Goal: Task Accomplishment & Management: Manage account settings

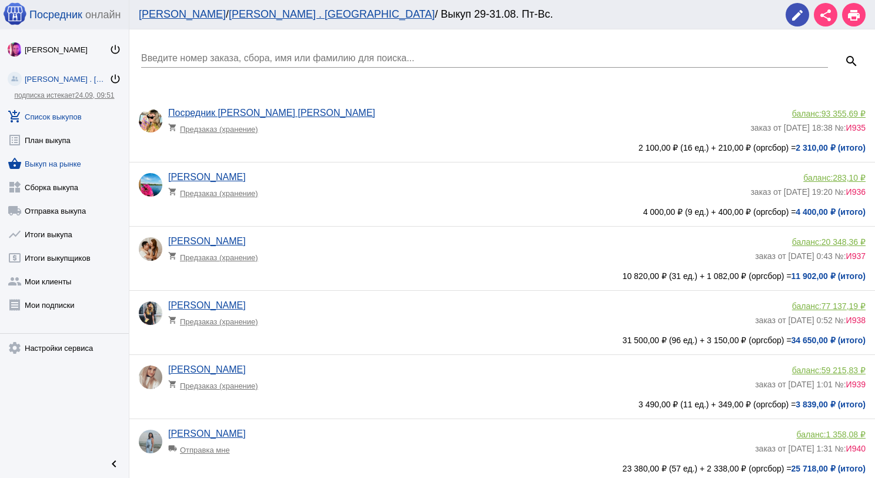
click at [74, 159] on link "shopping_basket Выкуп на рынке" at bounding box center [64, 161] width 129 height 24
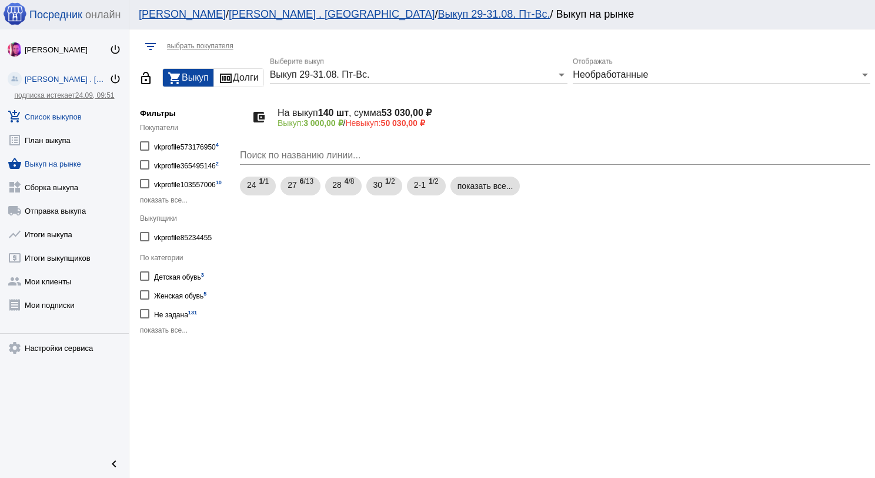
click at [75, 111] on link "add_shopping_cart Список выкупов" at bounding box center [64, 114] width 129 height 24
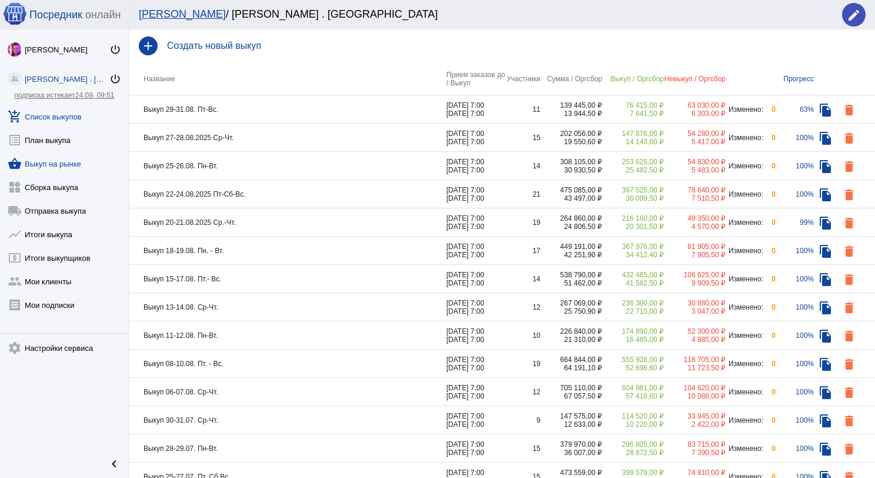
click at [64, 165] on link "shopping_basket Выкуп на рынке" at bounding box center [64, 161] width 129 height 24
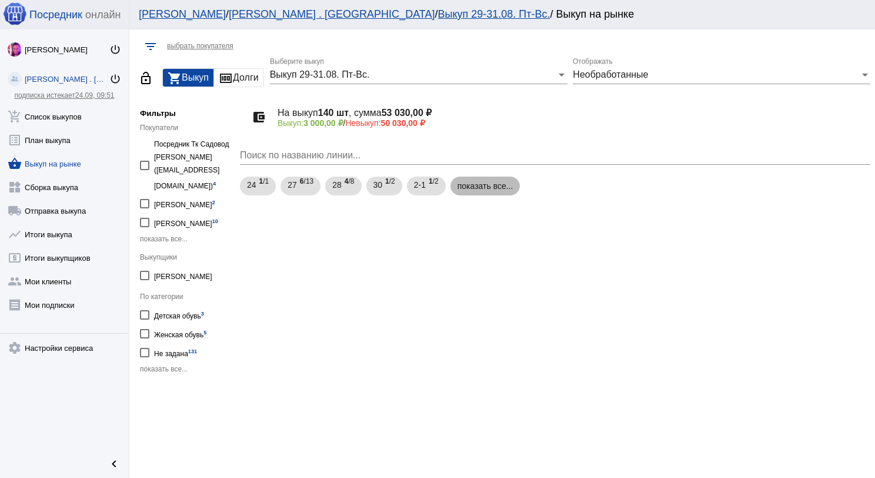
click at [495, 187] on mat-chip "показать все..." at bounding box center [486, 186] width 70 height 19
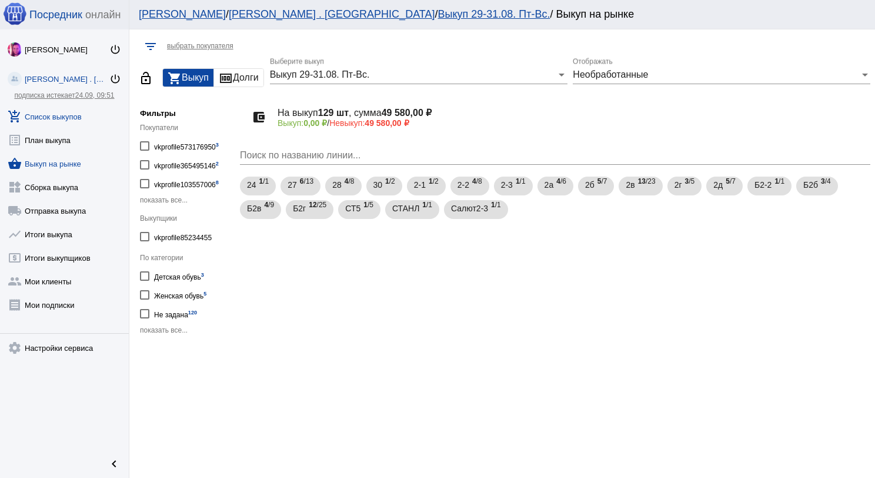
click at [58, 111] on link "add_shopping_cart Список выкупов" at bounding box center [64, 114] width 129 height 24
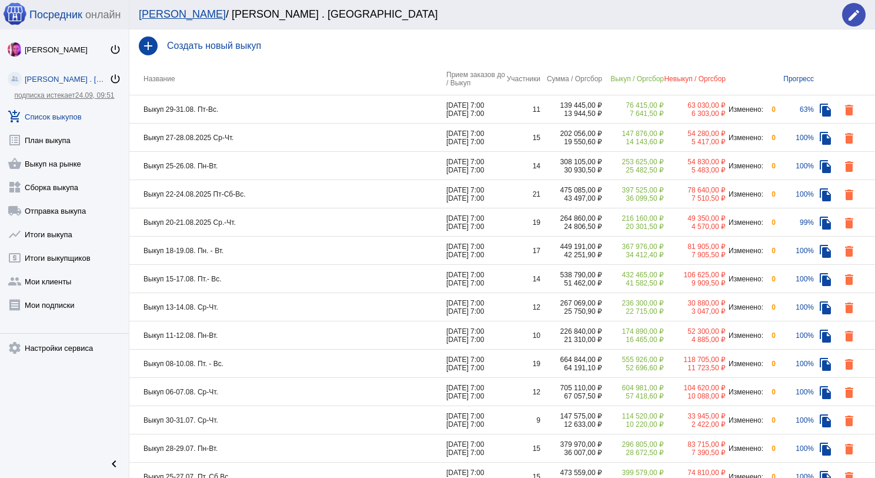
click at [281, 135] on td "Выкуп 27-28.08.2025 Ср-Чт." at bounding box center [287, 138] width 317 height 28
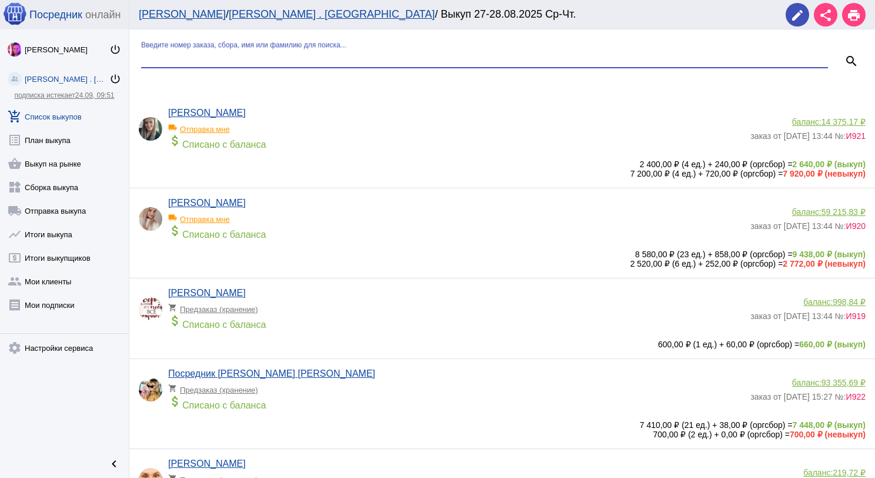
click at [268, 54] on input "Введите номер заказа, сбора, имя или фамилию для поиска..." at bounding box center [484, 58] width 687 height 11
type input "чес"
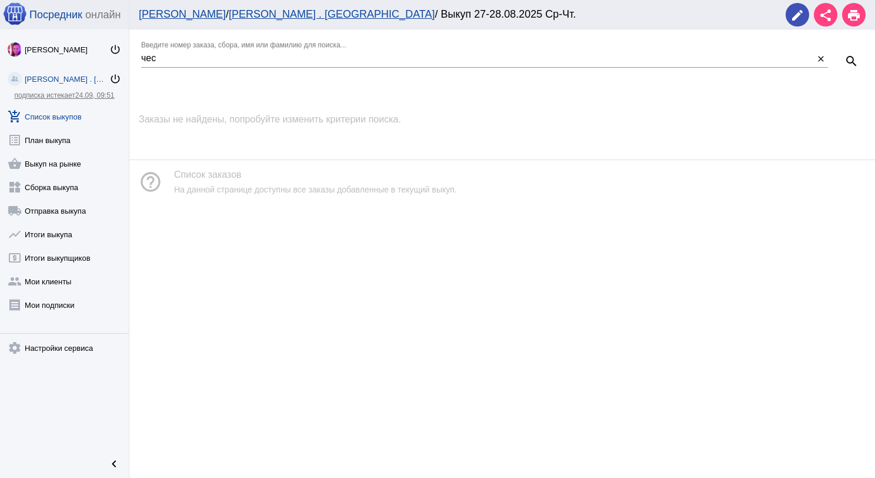
click at [63, 119] on link "add_shopping_cart Список выкупов" at bounding box center [64, 114] width 129 height 24
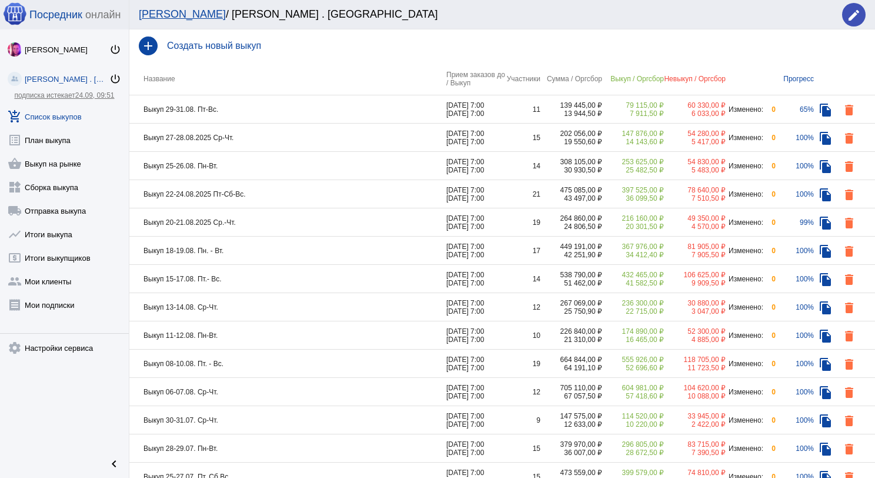
click at [275, 164] on td "Выкуп 25-26.08. Пн-Вт." at bounding box center [287, 166] width 317 height 28
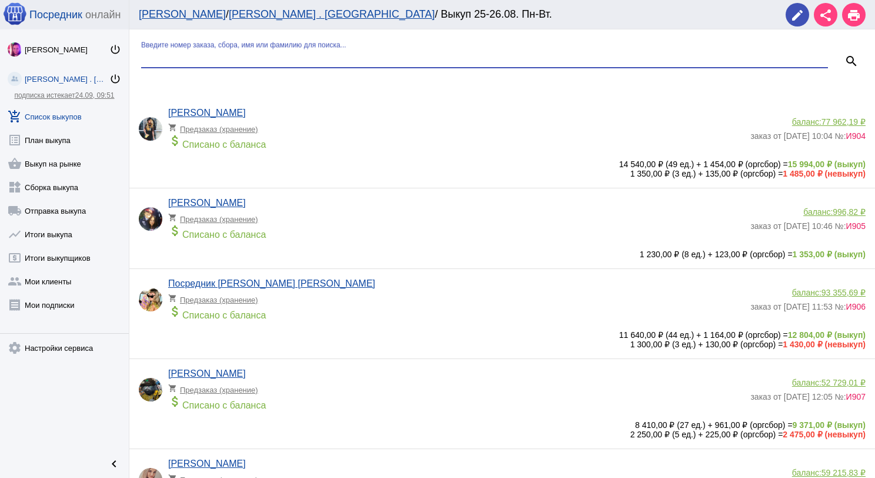
click at [240, 59] on input "Введите номер заказа, сбора, имя или фамилию для поиска..." at bounding box center [484, 58] width 687 height 11
type input "я"
type input "чес"
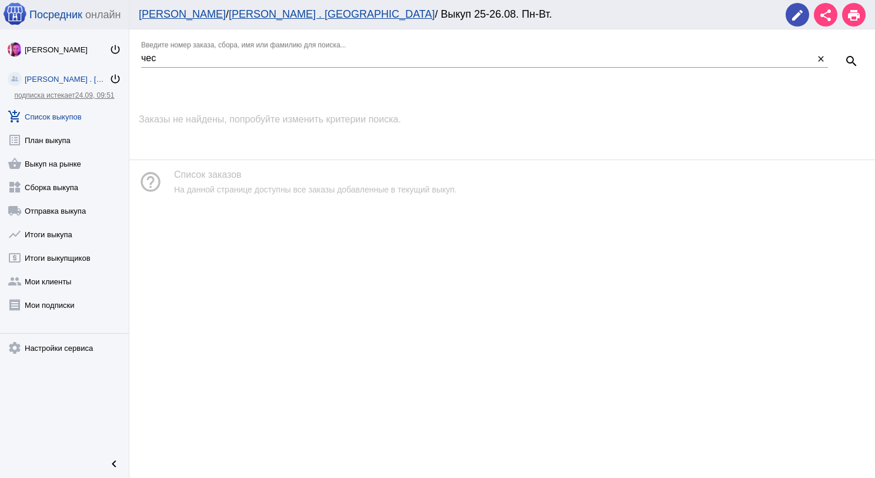
click at [46, 116] on link "add_shopping_cart Список выкупов" at bounding box center [64, 114] width 129 height 24
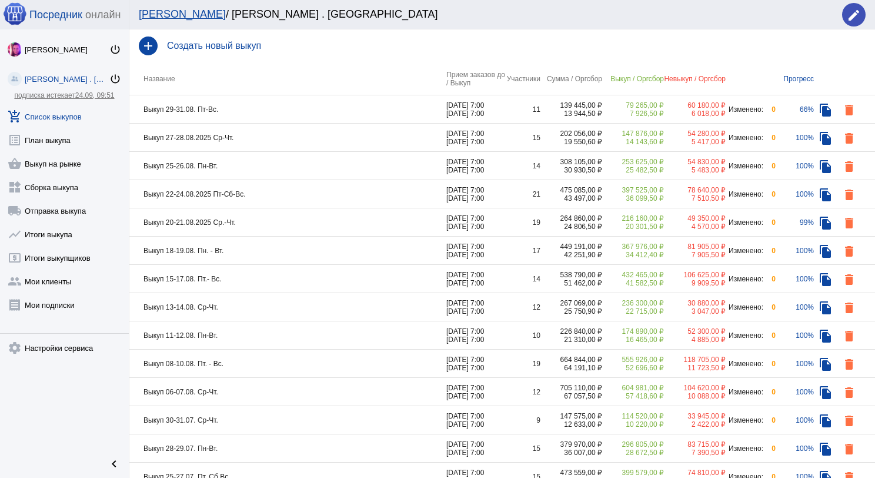
click at [304, 193] on td "Выкуп 22-24.08.2025 Пт-Сб-Вс." at bounding box center [287, 194] width 317 height 28
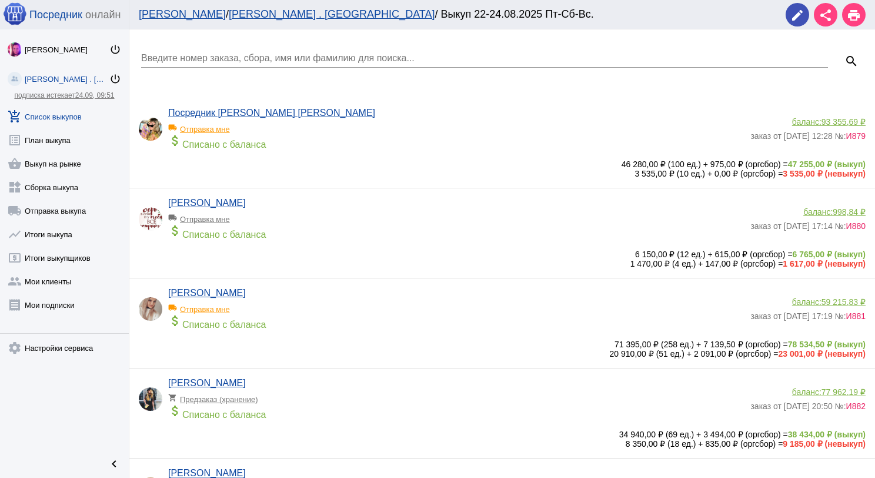
click at [268, 60] on input "Введите номер заказа, сбора, имя или фамилию для поиска..." at bounding box center [484, 58] width 687 height 11
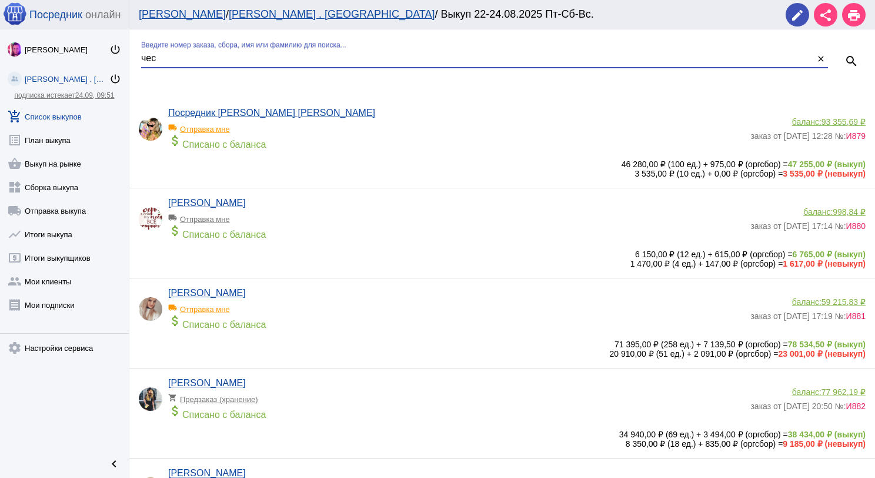
type input "чес"
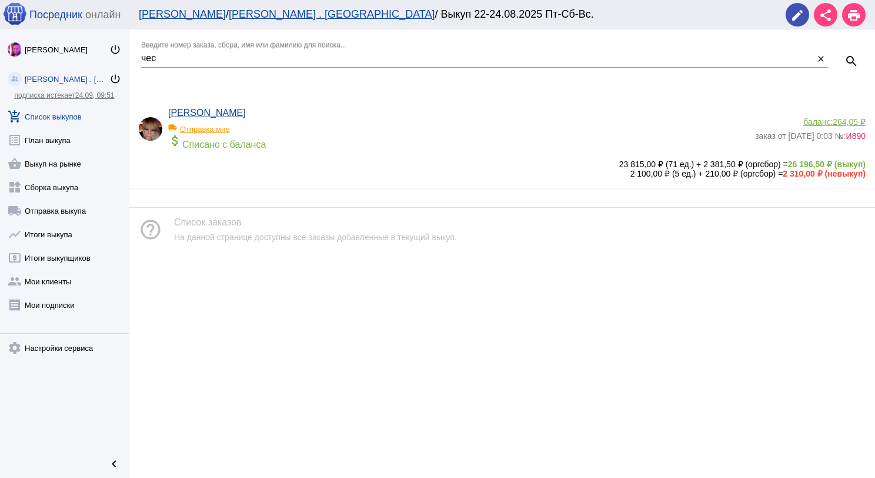
click at [201, 126] on div "local_shipping Отправка мне" at bounding box center [216, 125] width 97 height 15
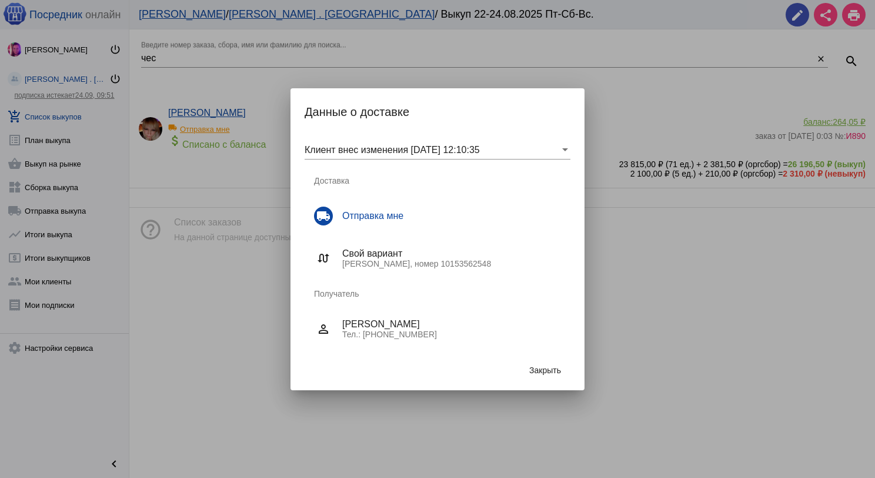
click at [548, 361] on button "Закрыть" at bounding box center [545, 369] width 51 height 21
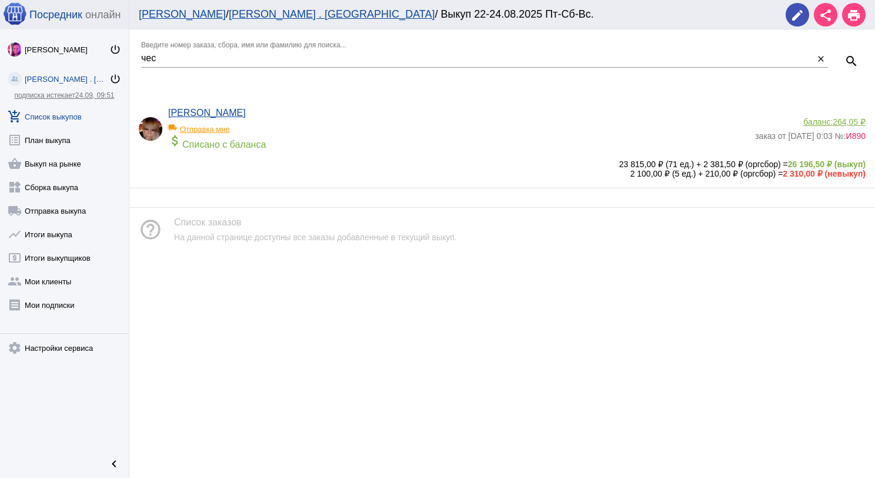
click at [85, 112] on link "add_shopping_cart Список выкупов" at bounding box center [64, 114] width 129 height 24
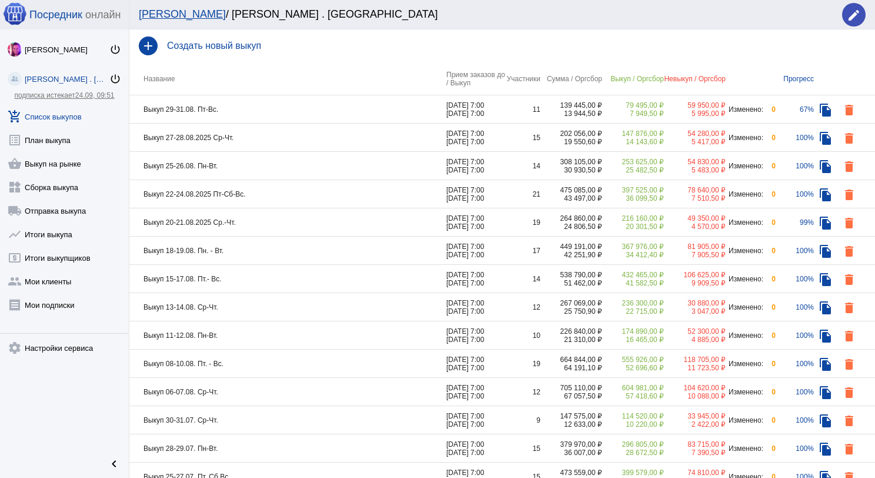
click at [312, 110] on td "Выкуп 29-31.08. Пт-Вс." at bounding box center [287, 109] width 317 height 28
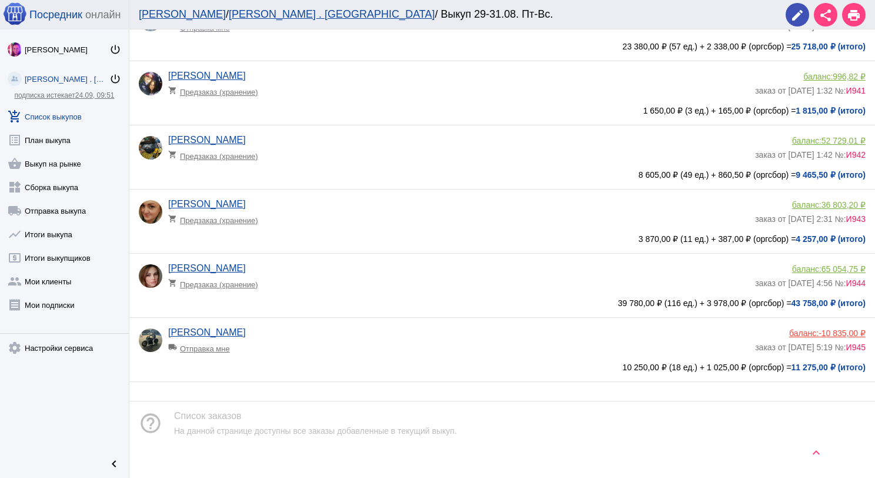
scroll to position [440, 0]
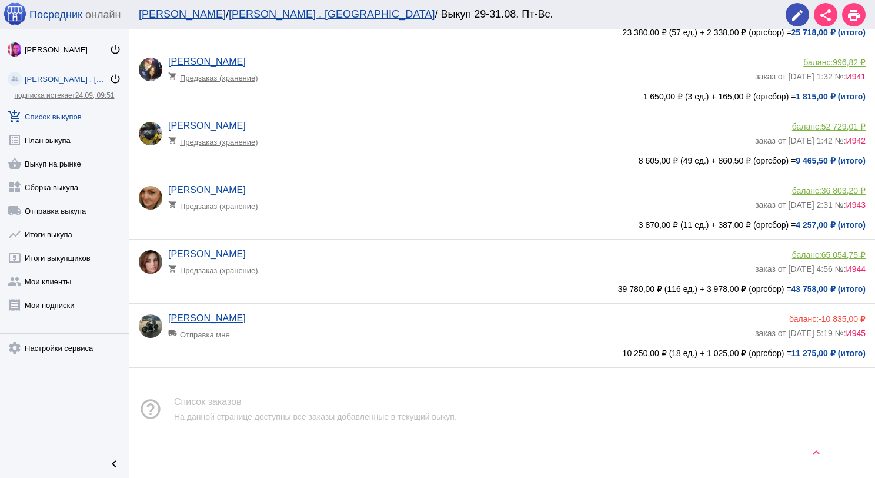
click at [835, 317] on span "-10 835,00 ₽" at bounding box center [842, 318] width 47 height 9
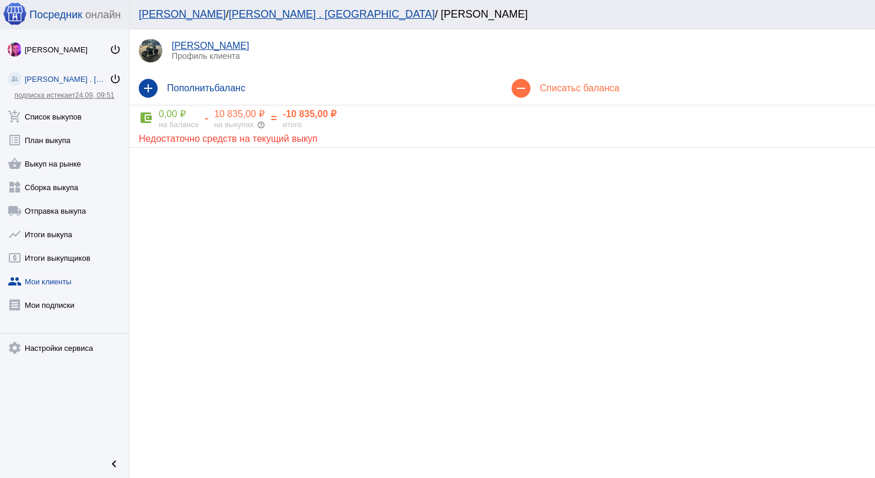
click at [224, 122] on div "на выкупах help_outline" at bounding box center [239, 124] width 51 height 9
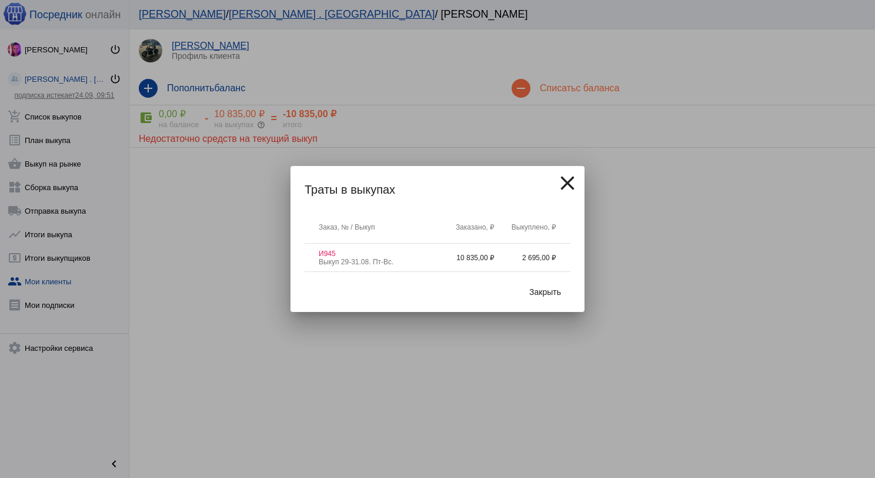
click at [542, 287] on span "Закрыть" at bounding box center [546, 291] width 32 height 9
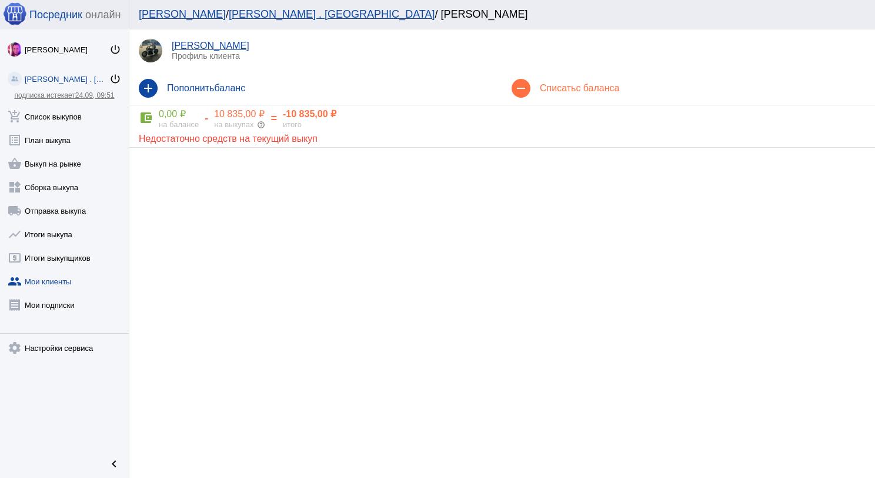
click at [189, 42] on link "[PERSON_NAME]" at bounding box center [211, 46] width 78 height 10
click at [149, 90] on mat-icon "add" at bounding box center [148, 88] width 19 height 19
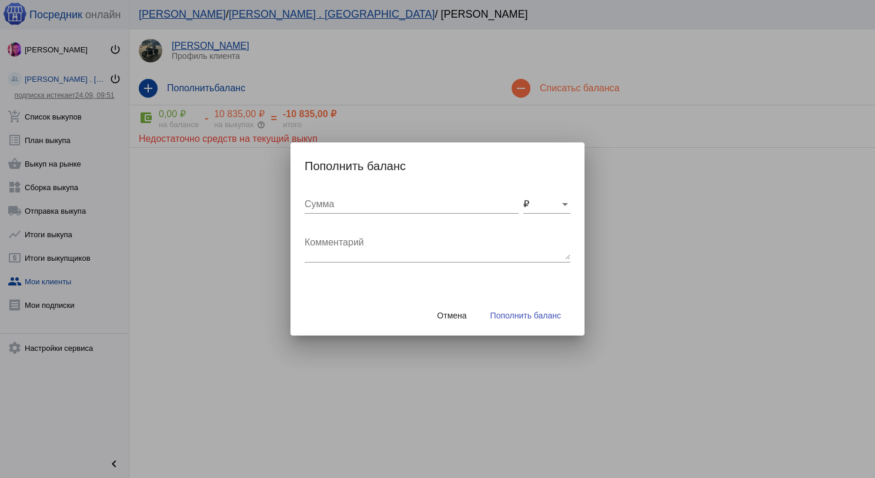
click at [315, 208] on input "Сумма" at bounding box center [412, 204] width 214 height 11
type input "11275"
click at [346, 259] on div "Комментарий" at bounding box center [438, 243] width 266 height 37
type textarea "перевод на карту"
click at [537, 308] on button "Пополнить баланс" at bounding box center [525, 315] width 89 height 21
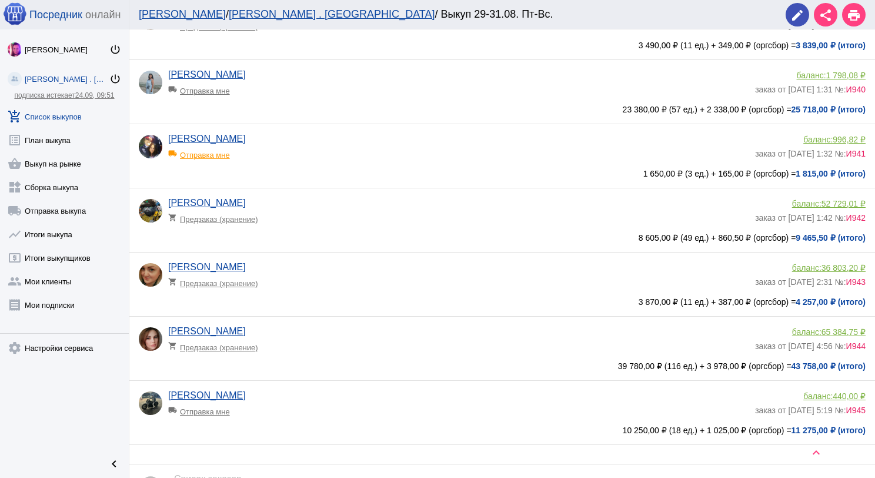
scroll to position [440, 0]
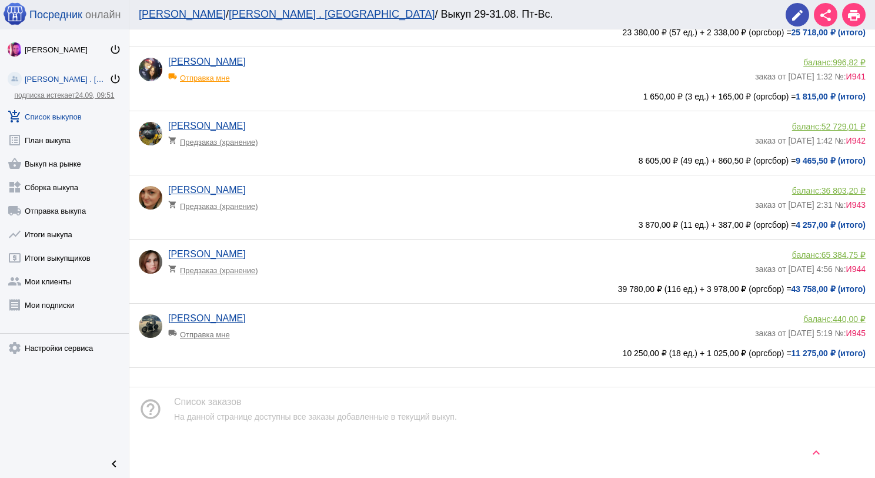
click at [229, 334] on div "local_shipping Отправка мне" at bounding box center [216, 331] width 97 height 15
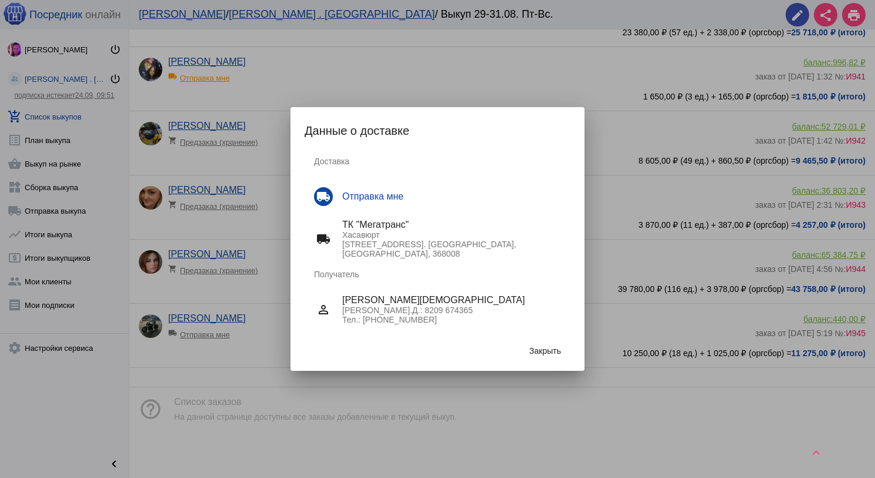
click at [555, 352] on span "Закрыть" at bounding box center [546, 350] width 32 height 9
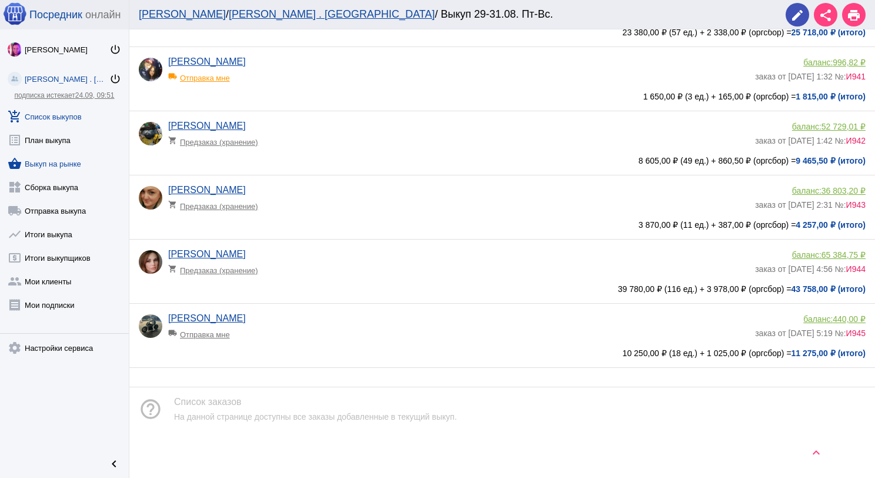
click at [66, 158] on link "shopping_basket Выкуп на рынке" at bounding box center [64, 161] width 129 height 24
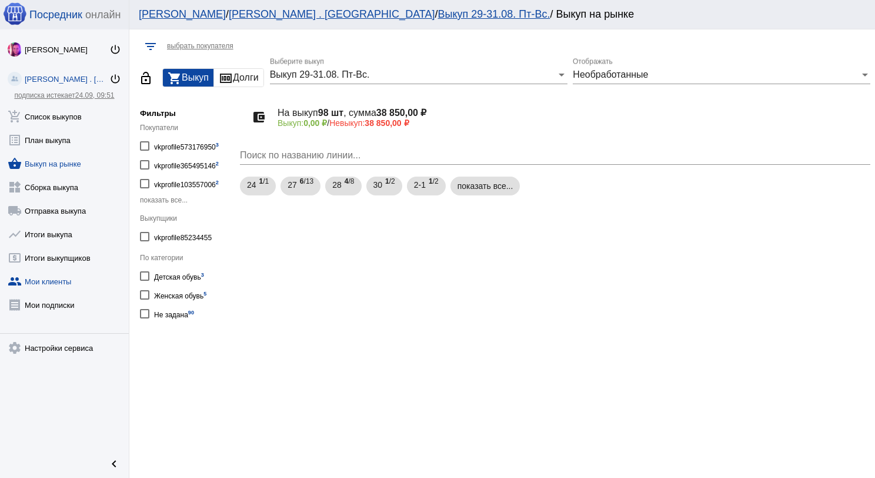
click at [59, 277] on link "group Мои клиенты" at bounding box center [64, 279] width 129 height 24
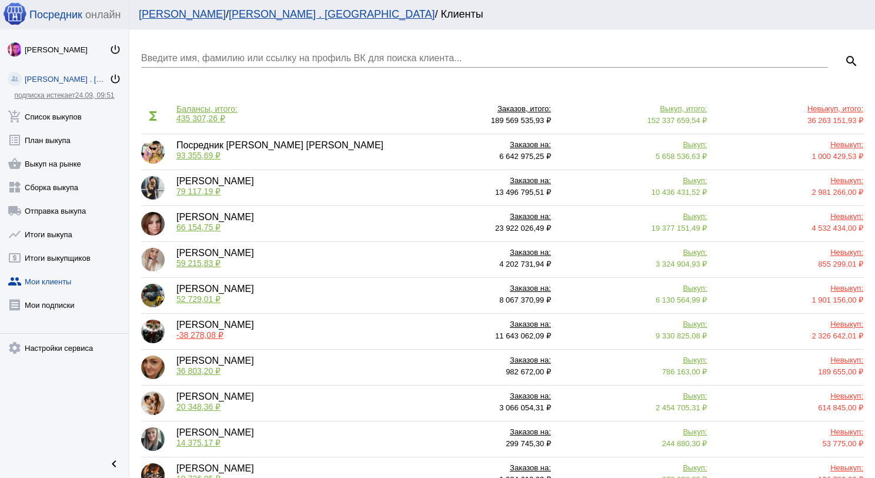
click at [222, 55] on input "Введите имя, фамилию или ссылку на профиль ВК для поиска клиента..." at bounding box center [484, 58] width 687 height 11
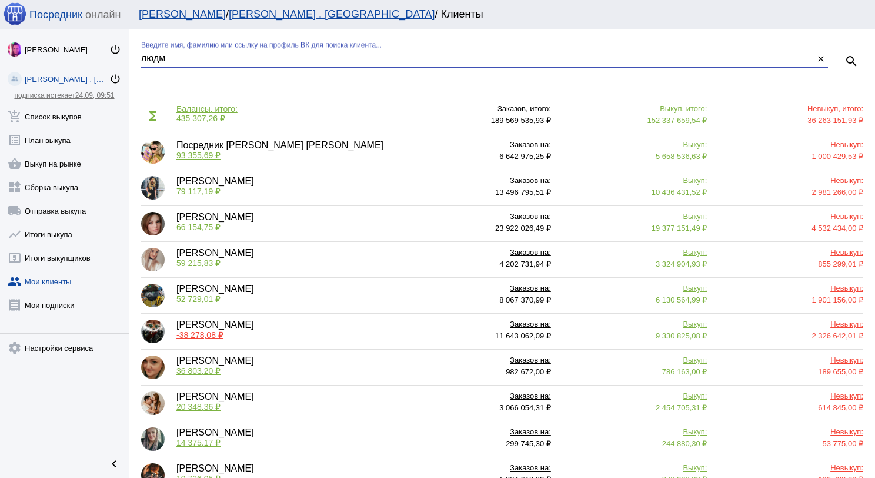
type input "людм"
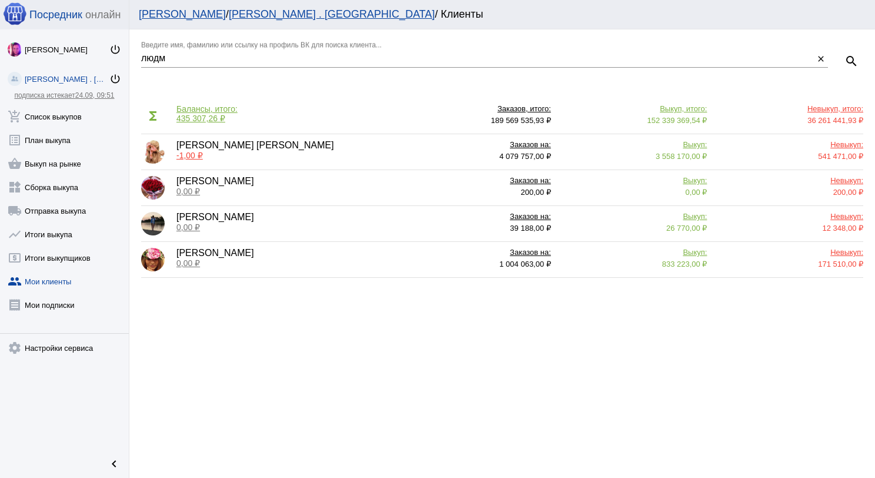
click at [191, 155] on span "-1,00 ₽" at bounding box center [190, 155] width 26 height 9
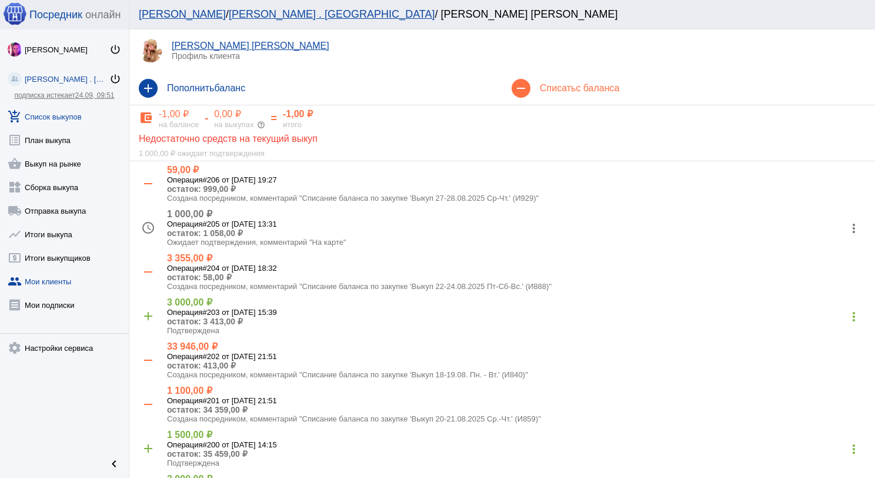
click at [56, 115] on link "add_shopping_cart Список выкупов" at bounding box center [64, 114] width 129 height 24
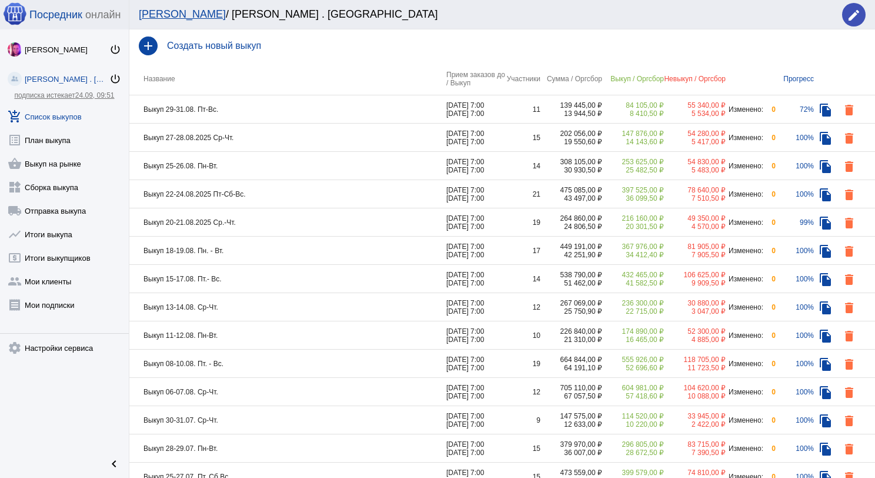
click at [287, 115] on td "Выкуп 29-31.08. Пт-Вс." at bounding box center [287, 109] width 317 height 28
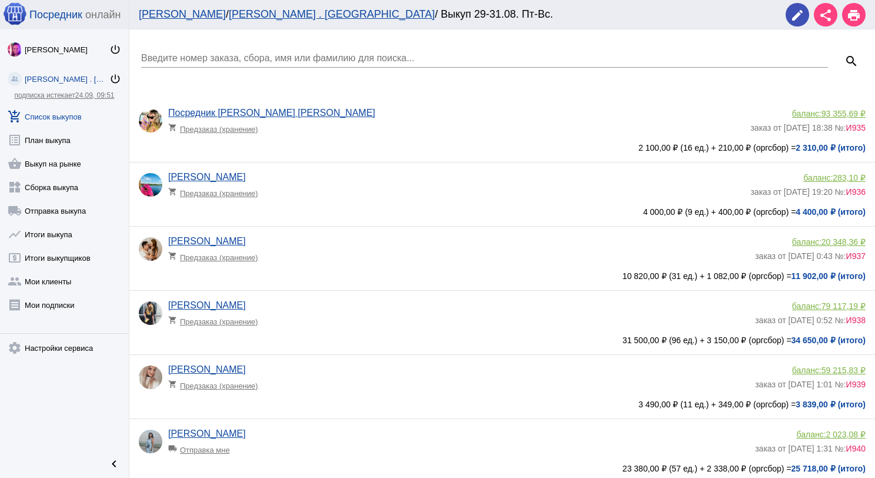
click at [272, 53] on input "Введите номер заказа, сбора, имя или фамилию для поиска..." at bounding box center [484, 58] width 687 height 11
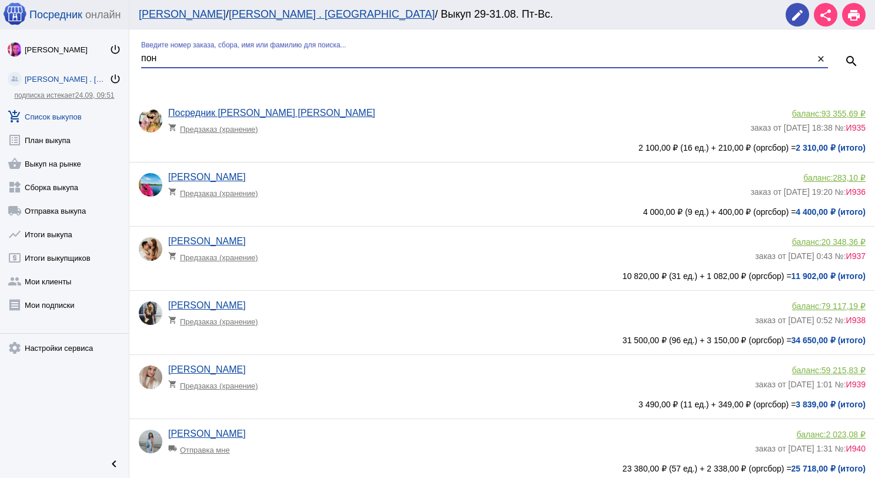
type input "пон"
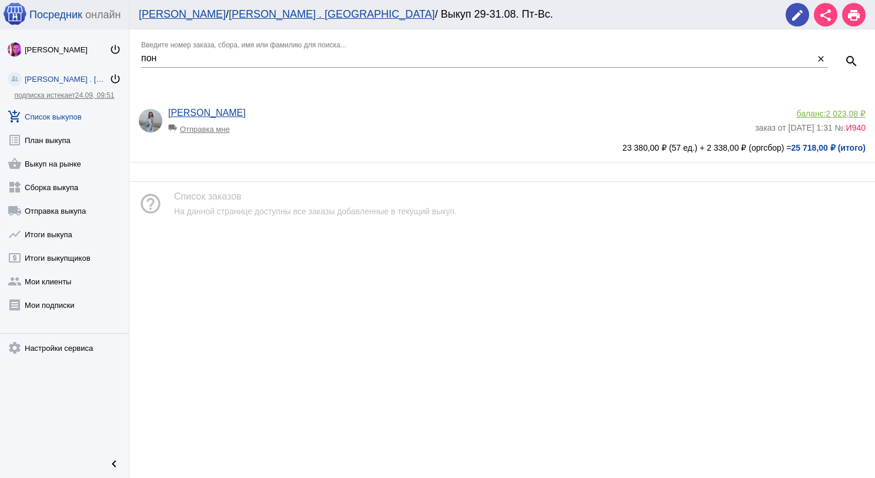
click at [838, 113] on span "2 023,08 ₽" at bounding box center [846, 113] width 39 height 9
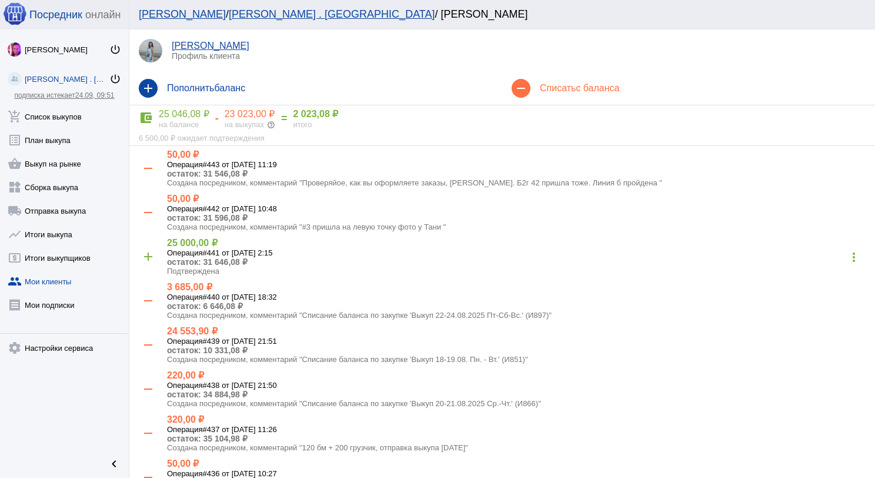
click at [153, 91] on mat-icon "add" at bounding box center [148, 88] width 19 height 19
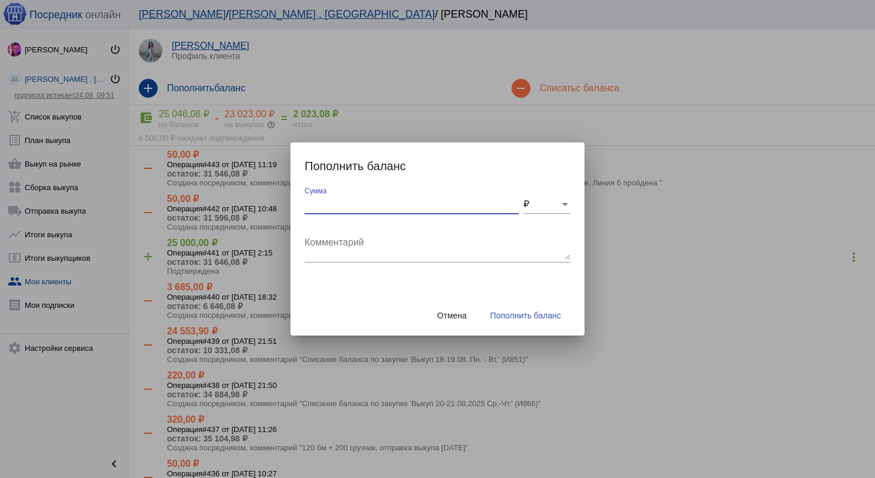
click at [329, 205] on input "Сумма" at bounding box center [412, 204] width 214 height 11
type input "50"
click at [336, 244] on textarea "Комментарий" at bounding box center [438, 248] width 266 height 24
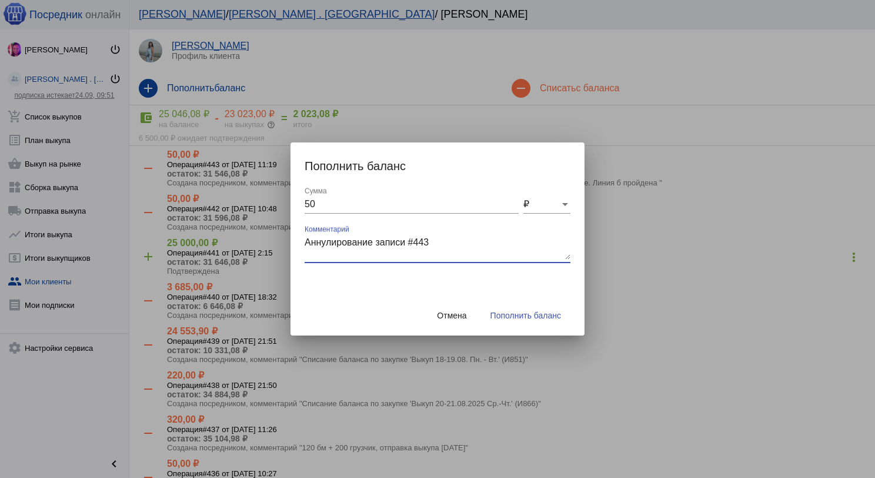
type textarea "Аннулирование записи #443"
click at [497, 316] on span "Пополнить баланс" at bounding box center [526, 315] width 71 height 9
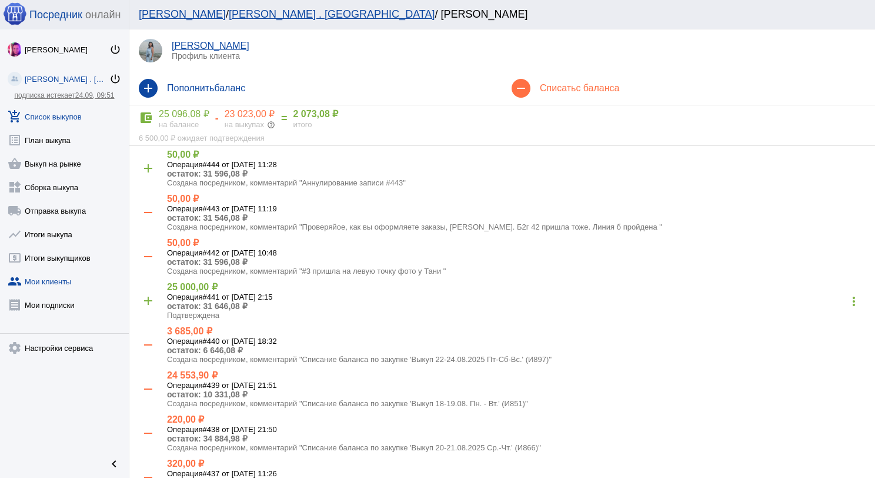
click at [67, 109] on link "add_shopping_cart Список выкупов" at bounding box center [64, 114] width 129 height 24
